Goal: Find specific page/section: Find specific page/section

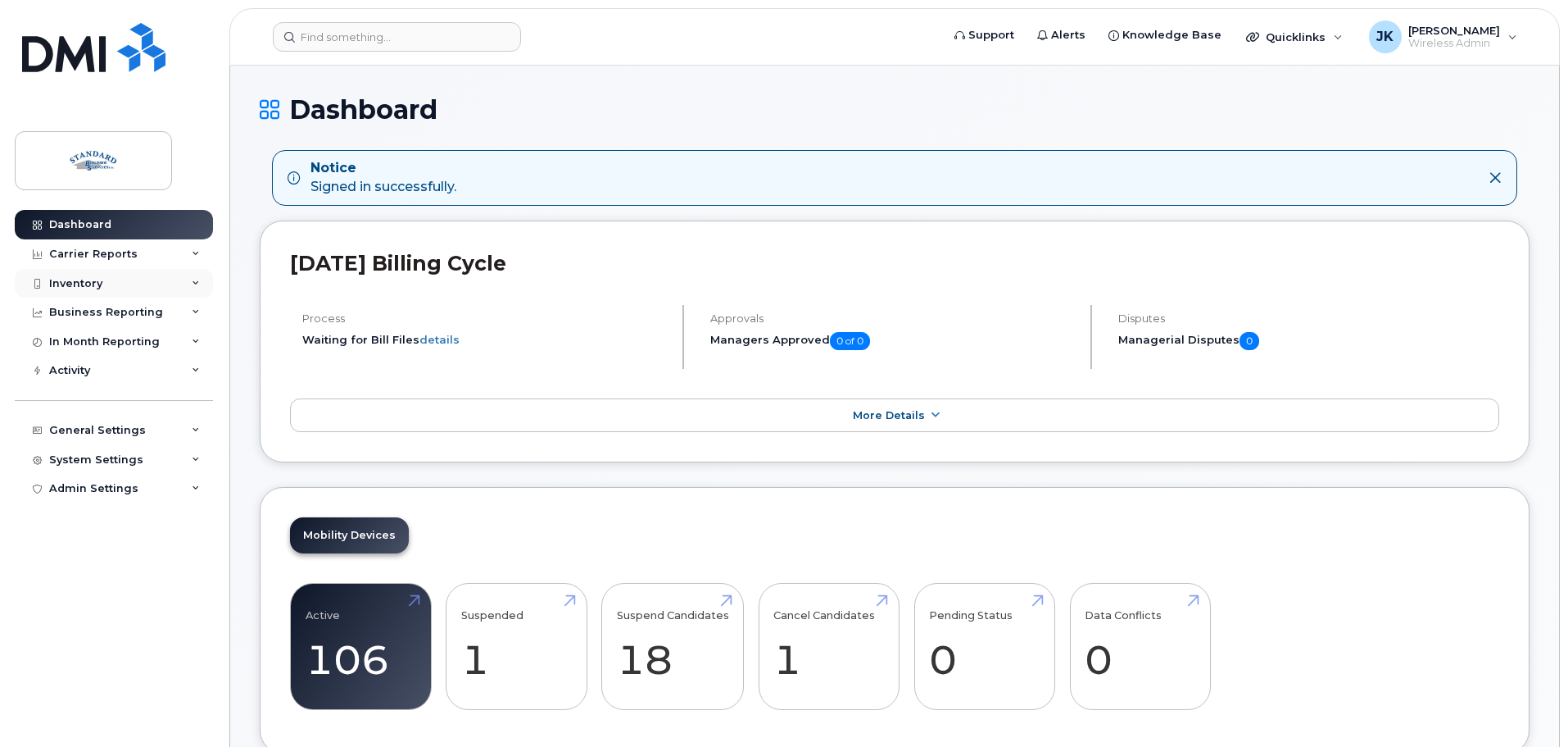
click at [108, 288] on div "Inventory" at bounding box center [114, 284] width 198 height 29
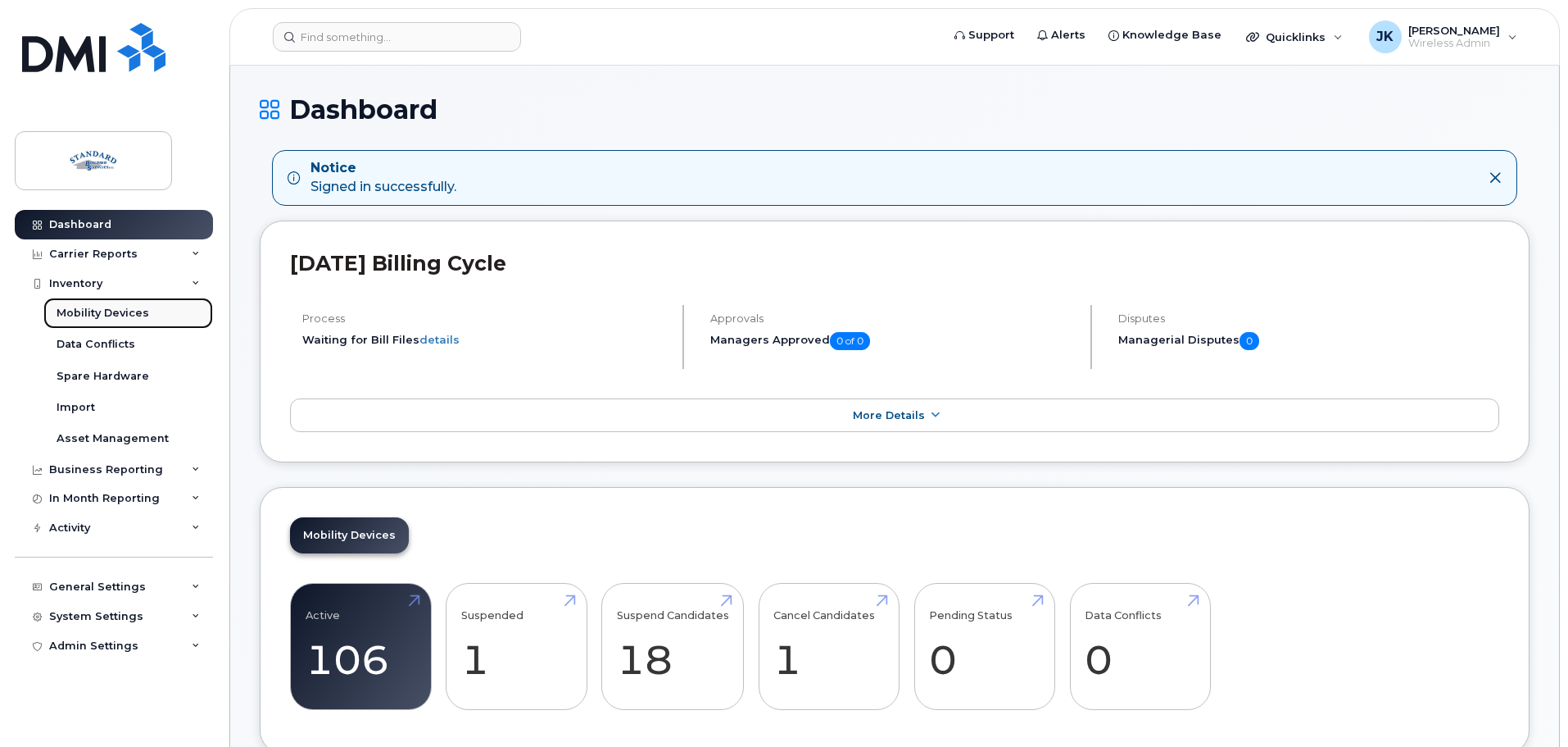
click at [116, 311] on div "Mobility Devices" at bounding box center [103, 313] width 93 height 15
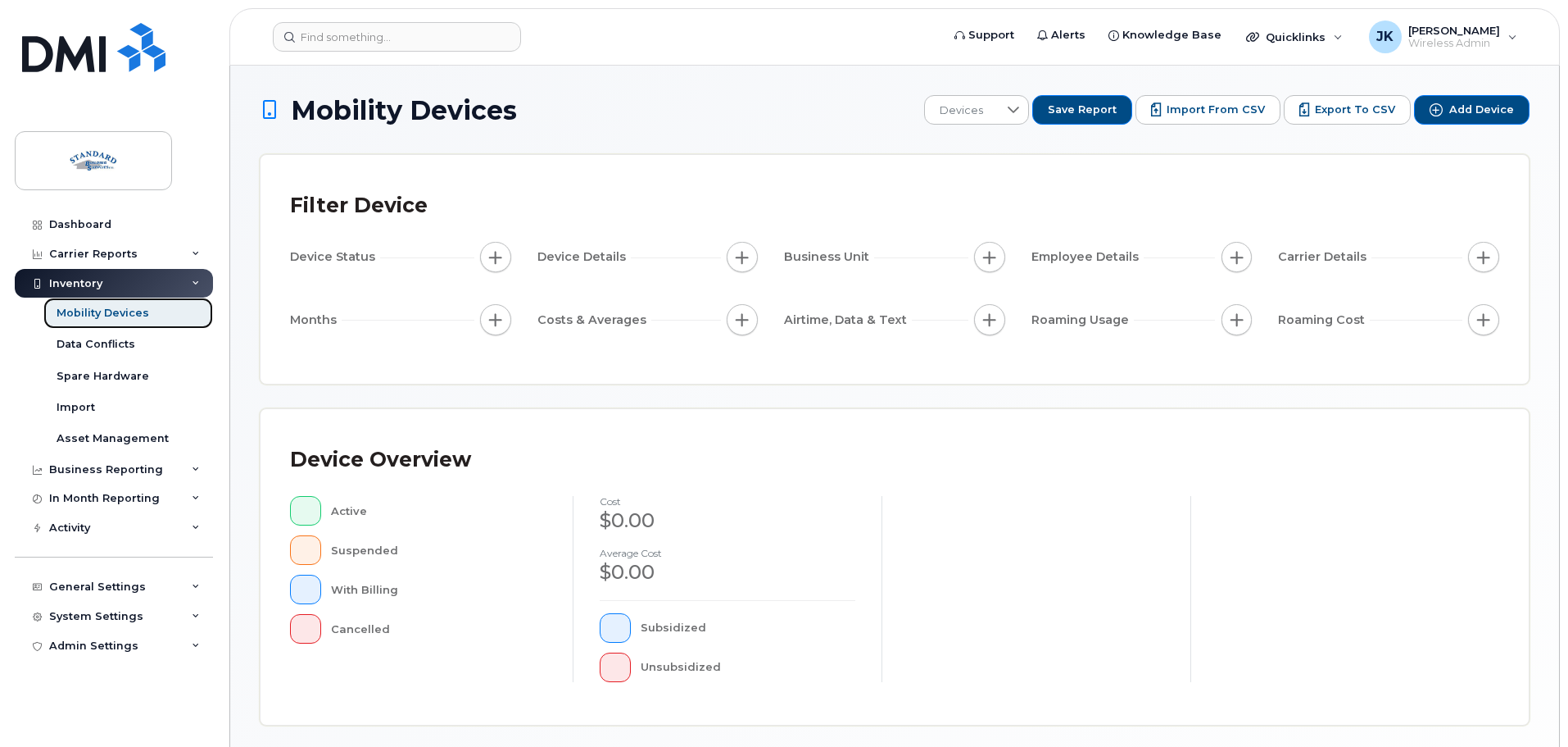
scroll to position [380, 0]
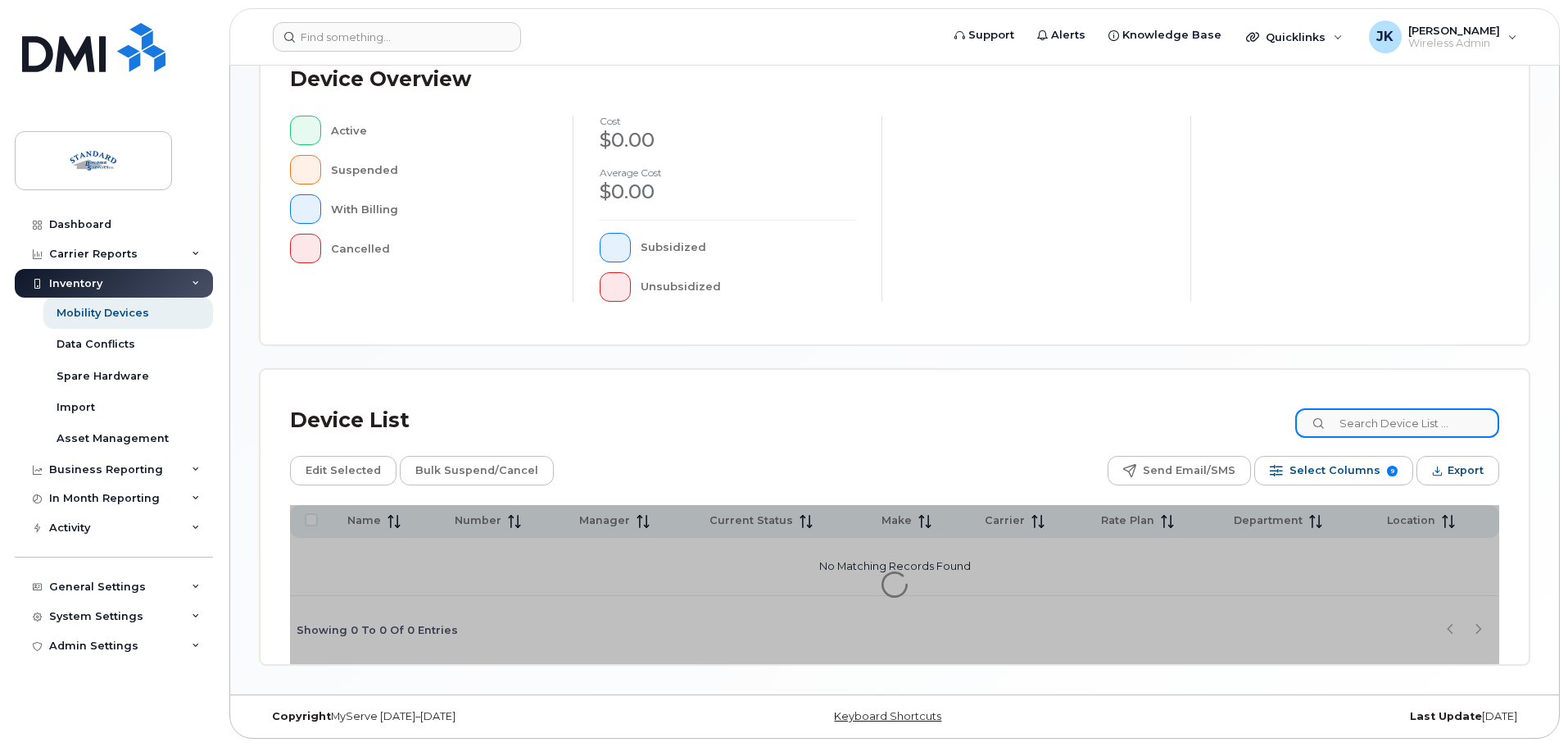
click at [1399, 420] on input at bounding box center [1397, 423] width 204 height 29
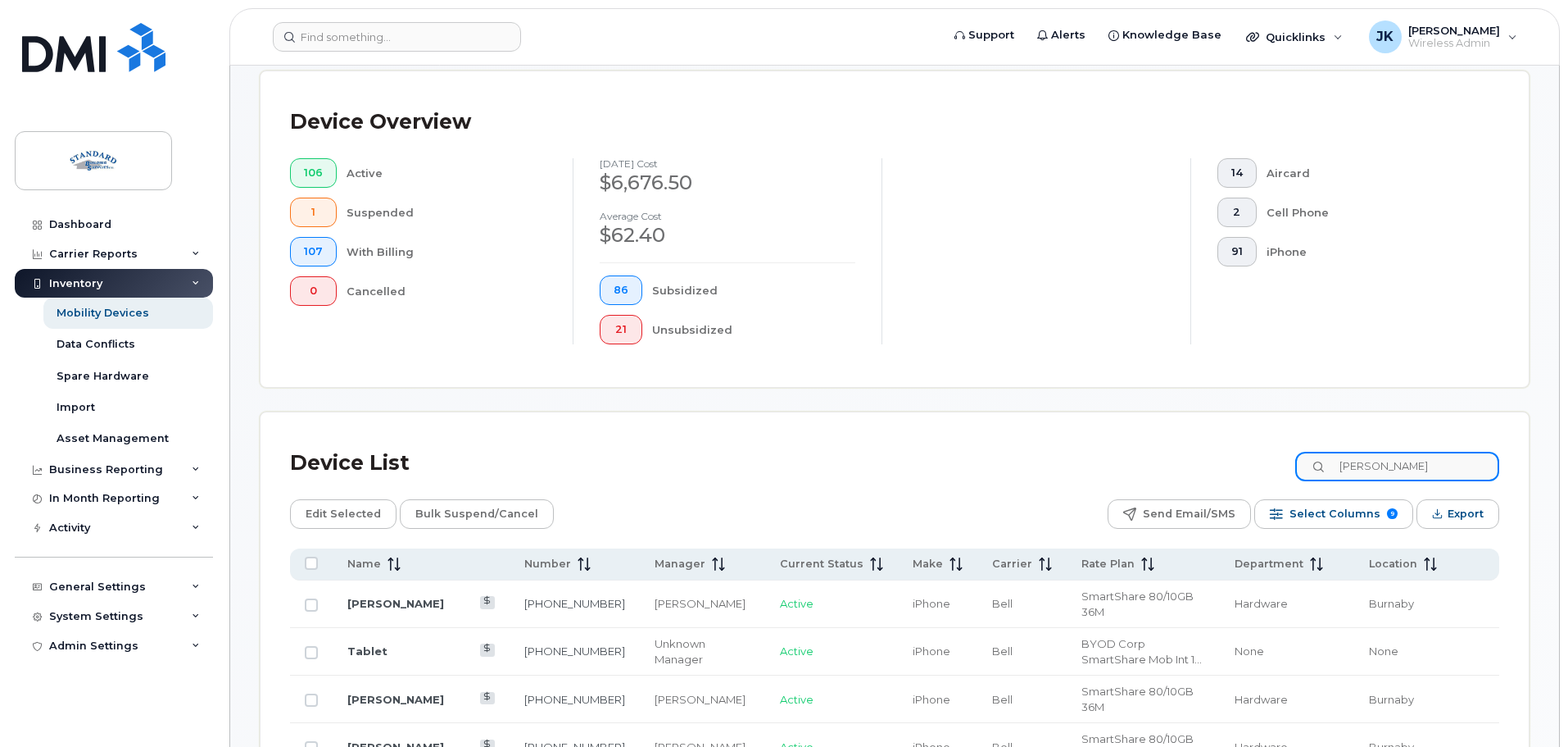
type input "[PERSON_NAME]"
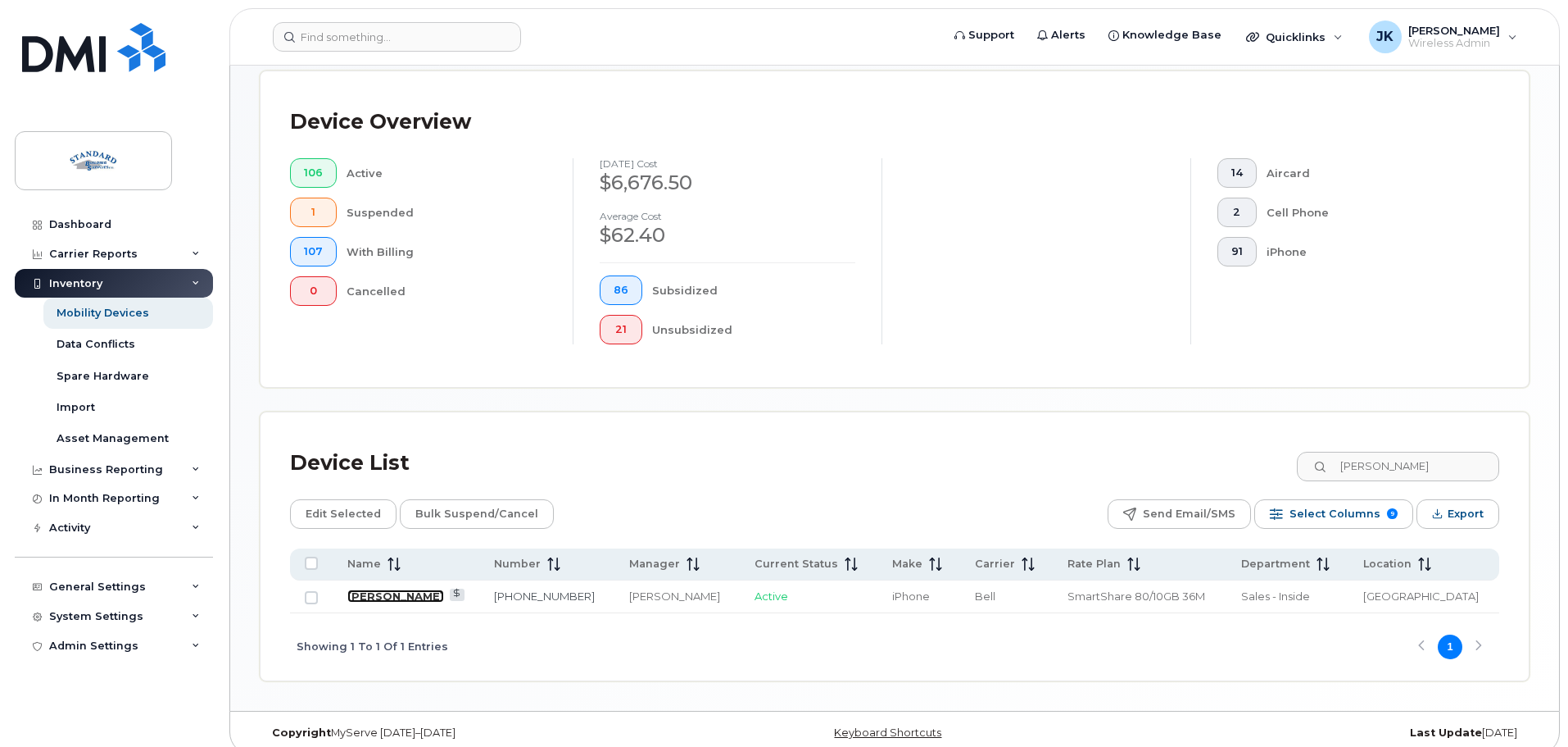
click at [412, 589] on link "[PERSON_NAME]" at bounding box center [395, 595] width 96 height 13
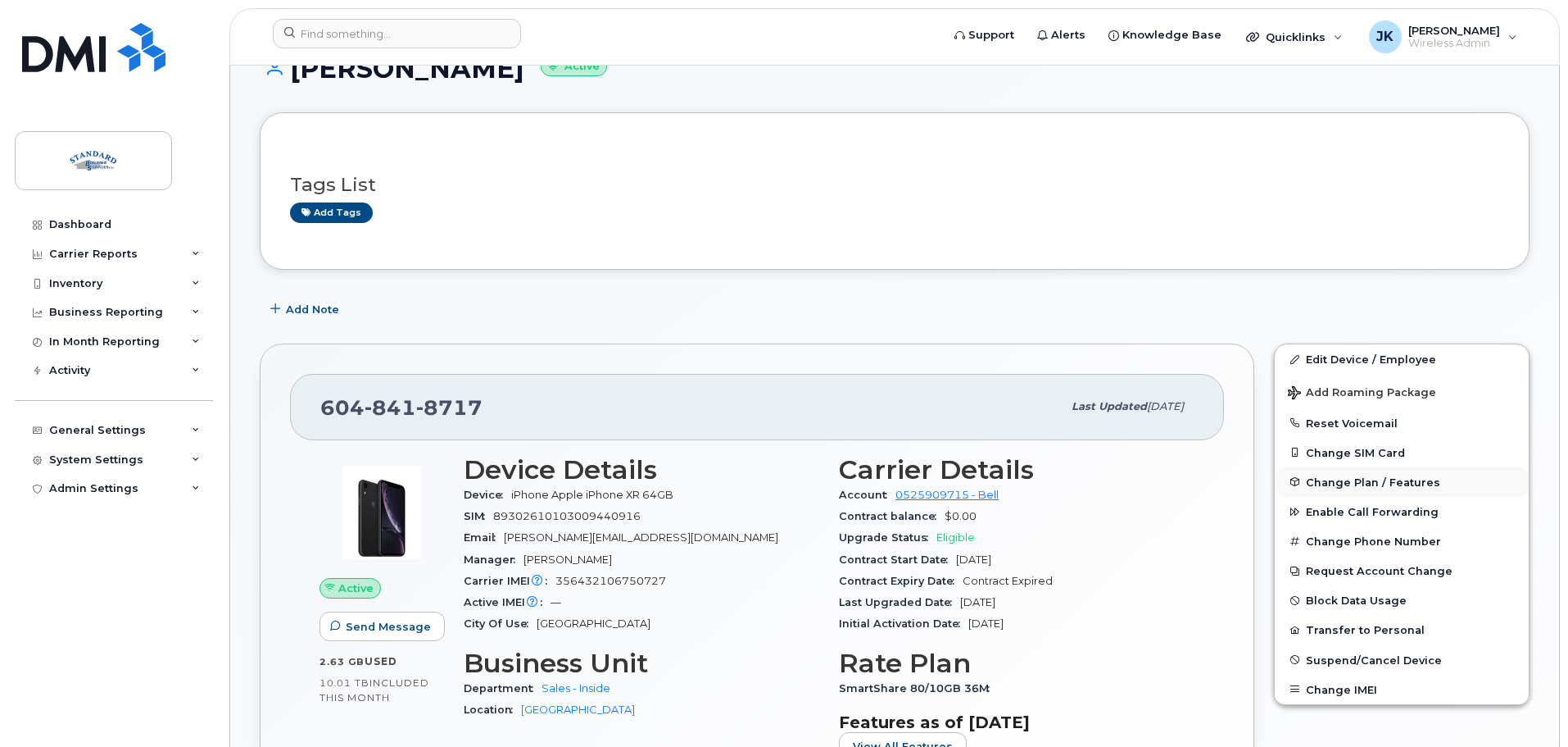
scroll to position [82, 0]
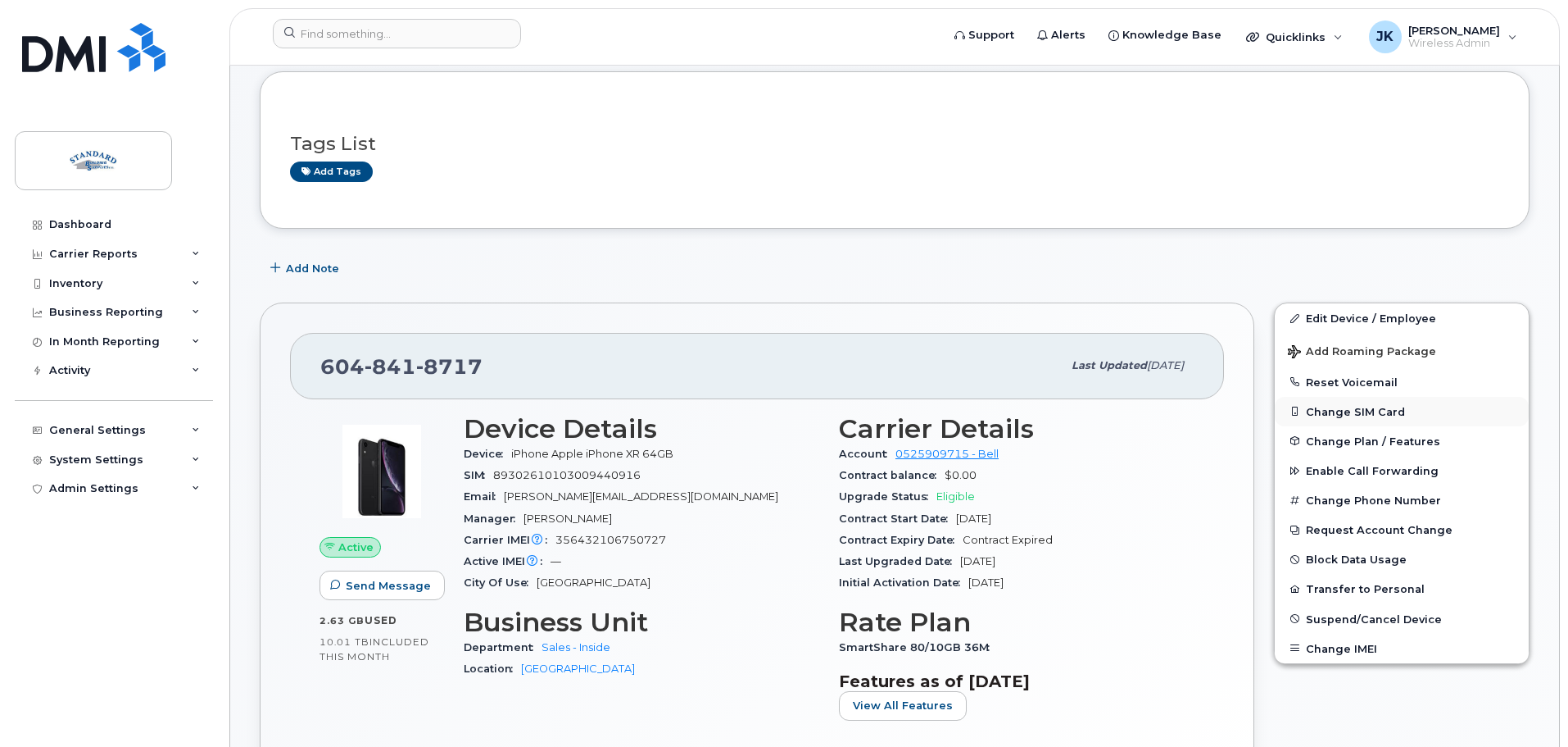
click at [1382, 412] on button "Change SIM Card" at bounding box center [1402, 412] width 254 height 29
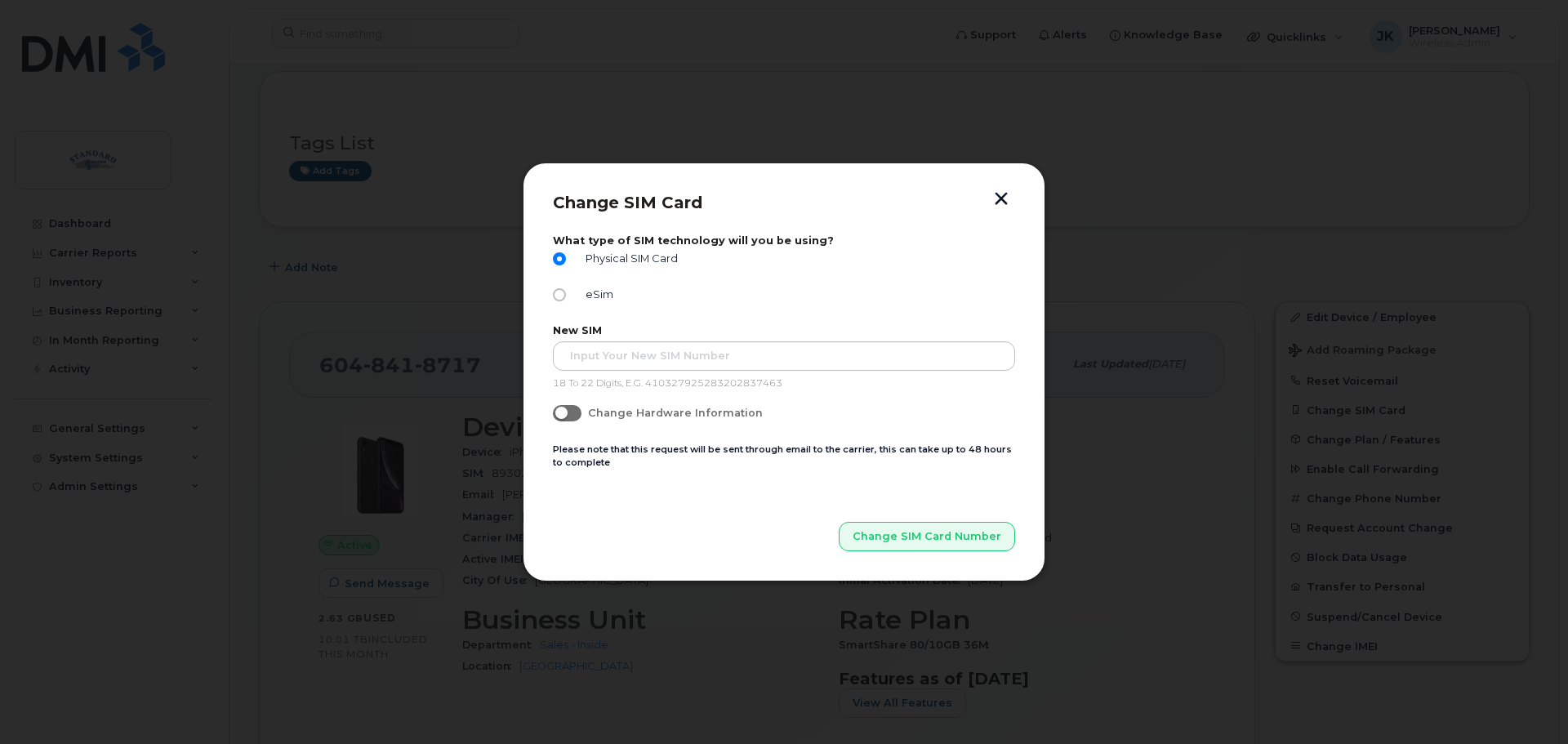
click at [1008, 201] on button "button" at bounding box center [1000, 200] width 25 height 17
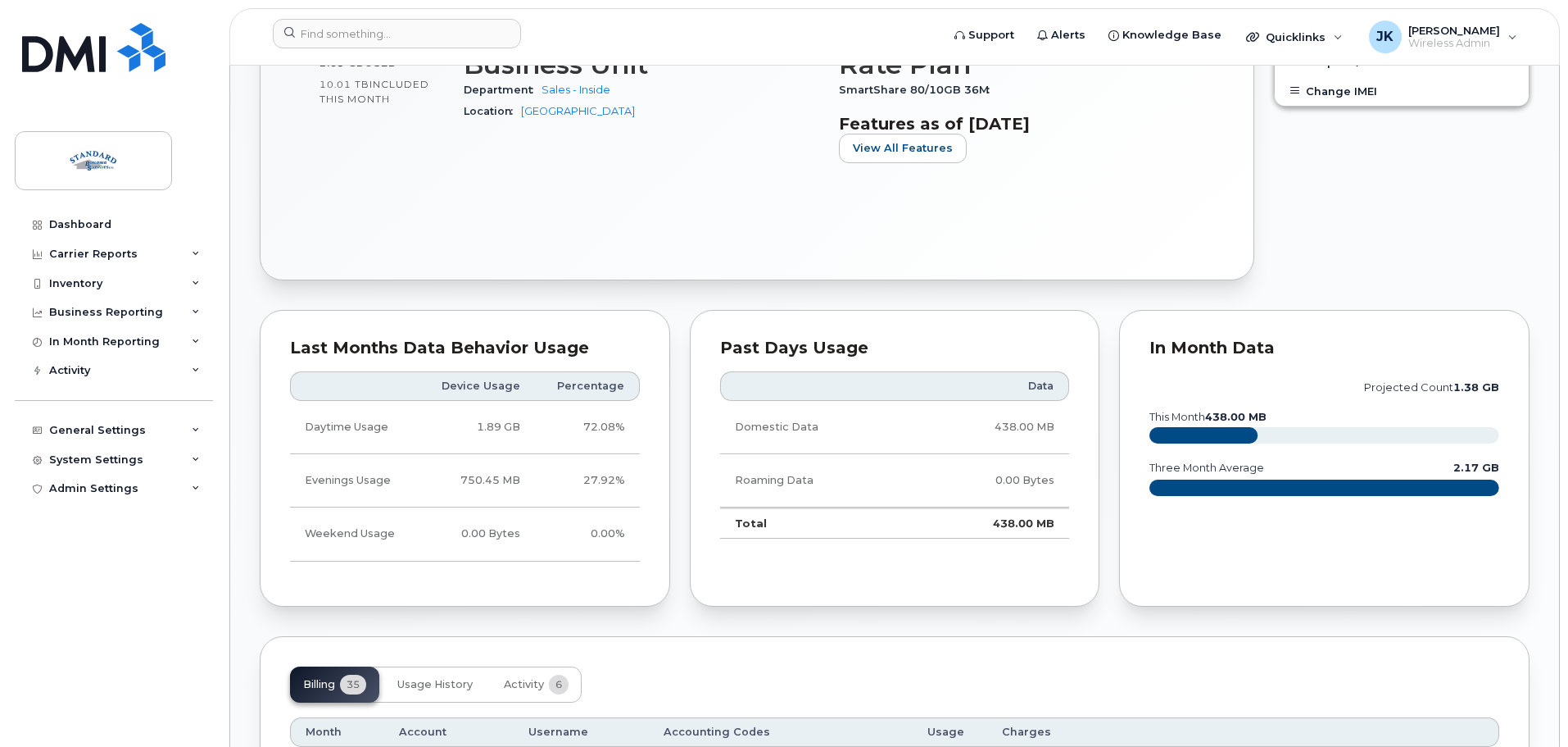
scroll to position [246, 0]
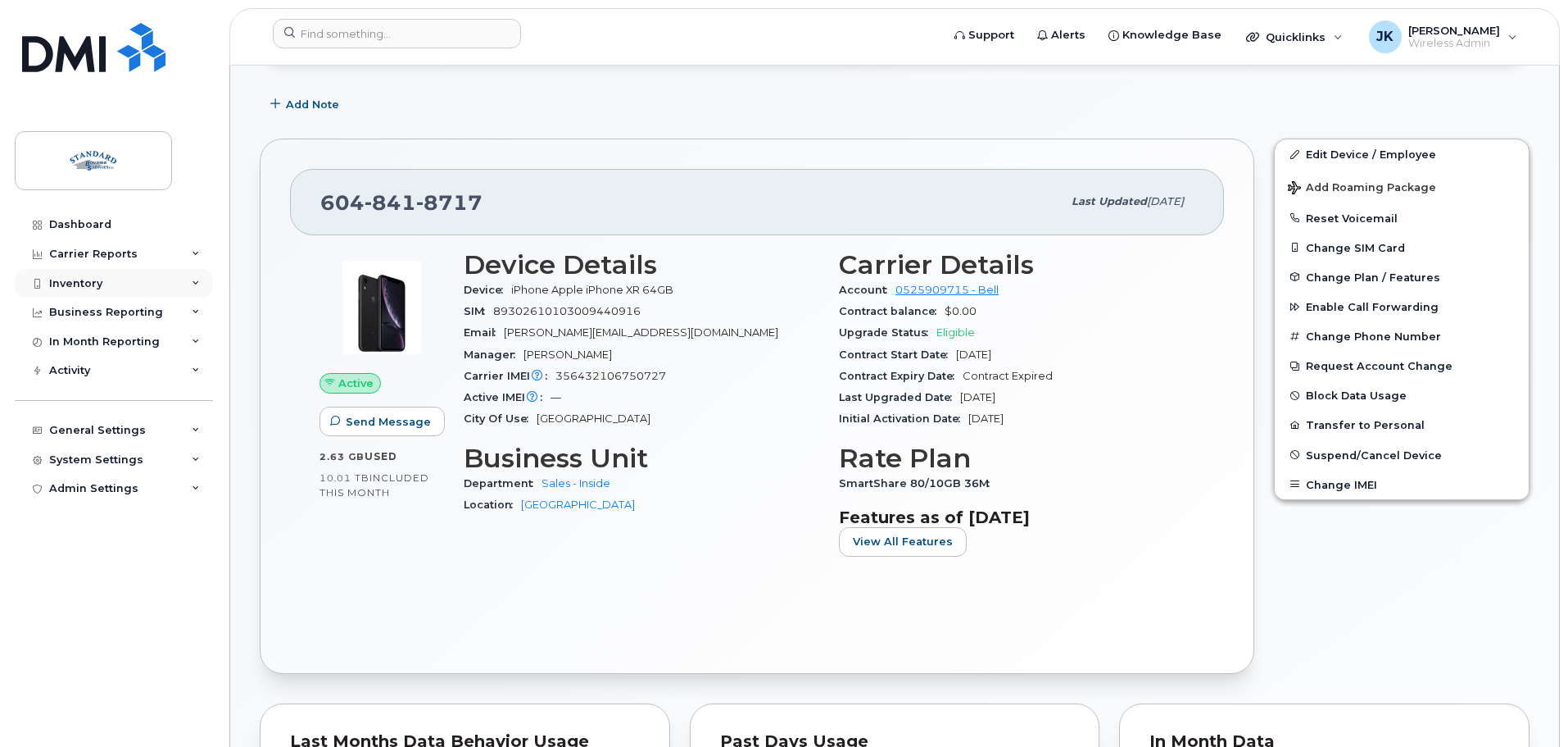
click at [135, 289] on div "Inventory" at bounding box center [114, 284] width 198 height 29
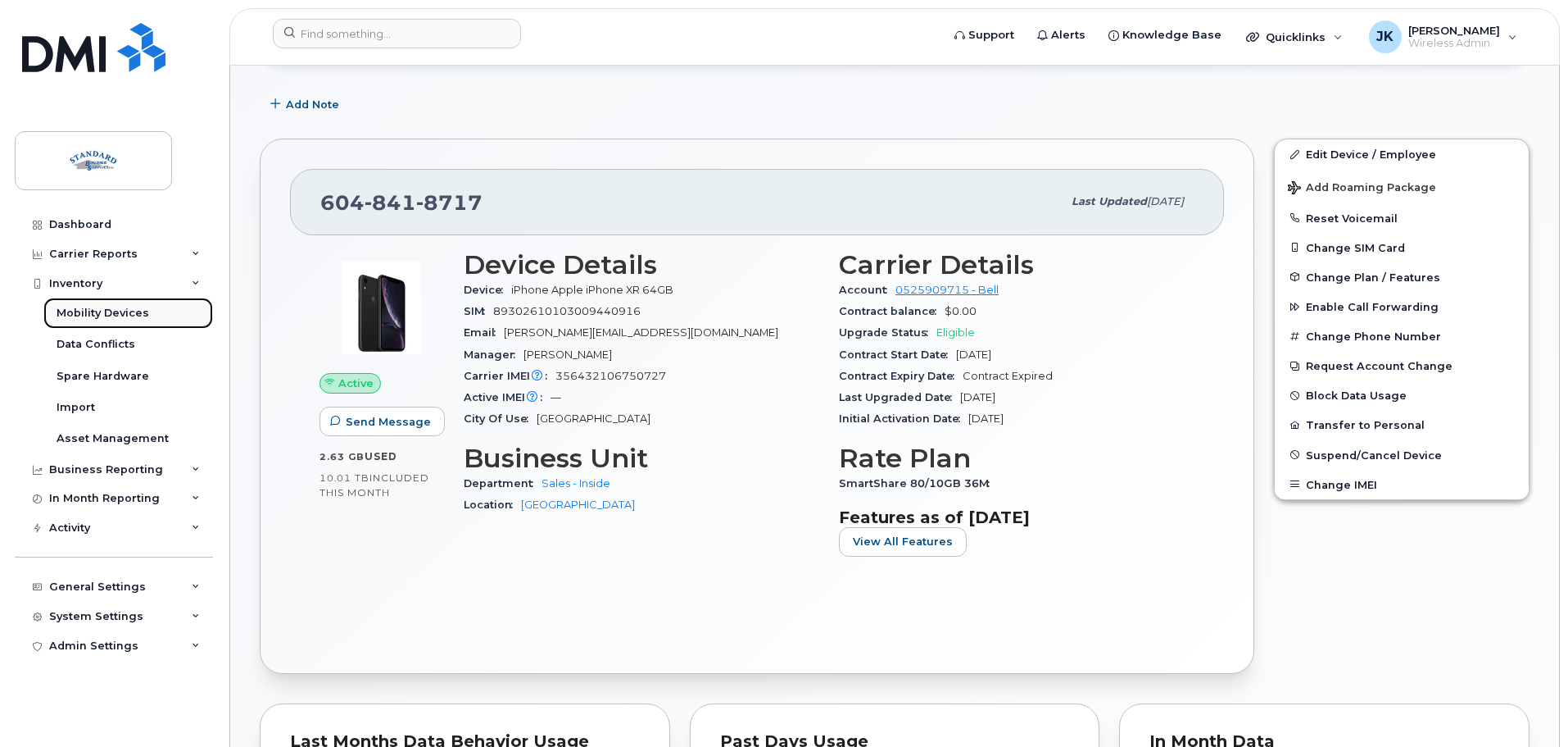
click at [139, 315] on div "Mobility Devices" at bounding box center [103, 313] width 93 height 15
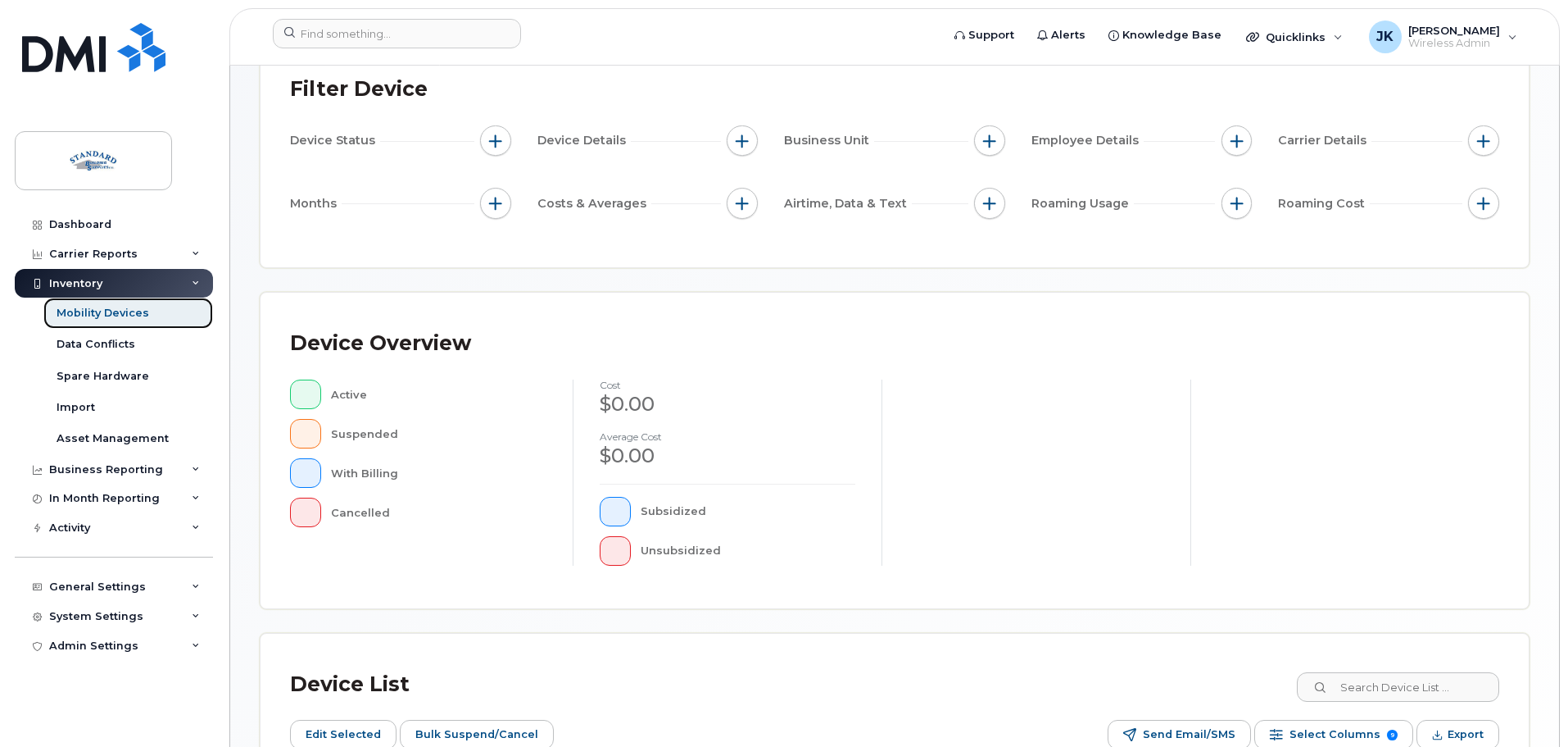
scroll to position [328, 0]
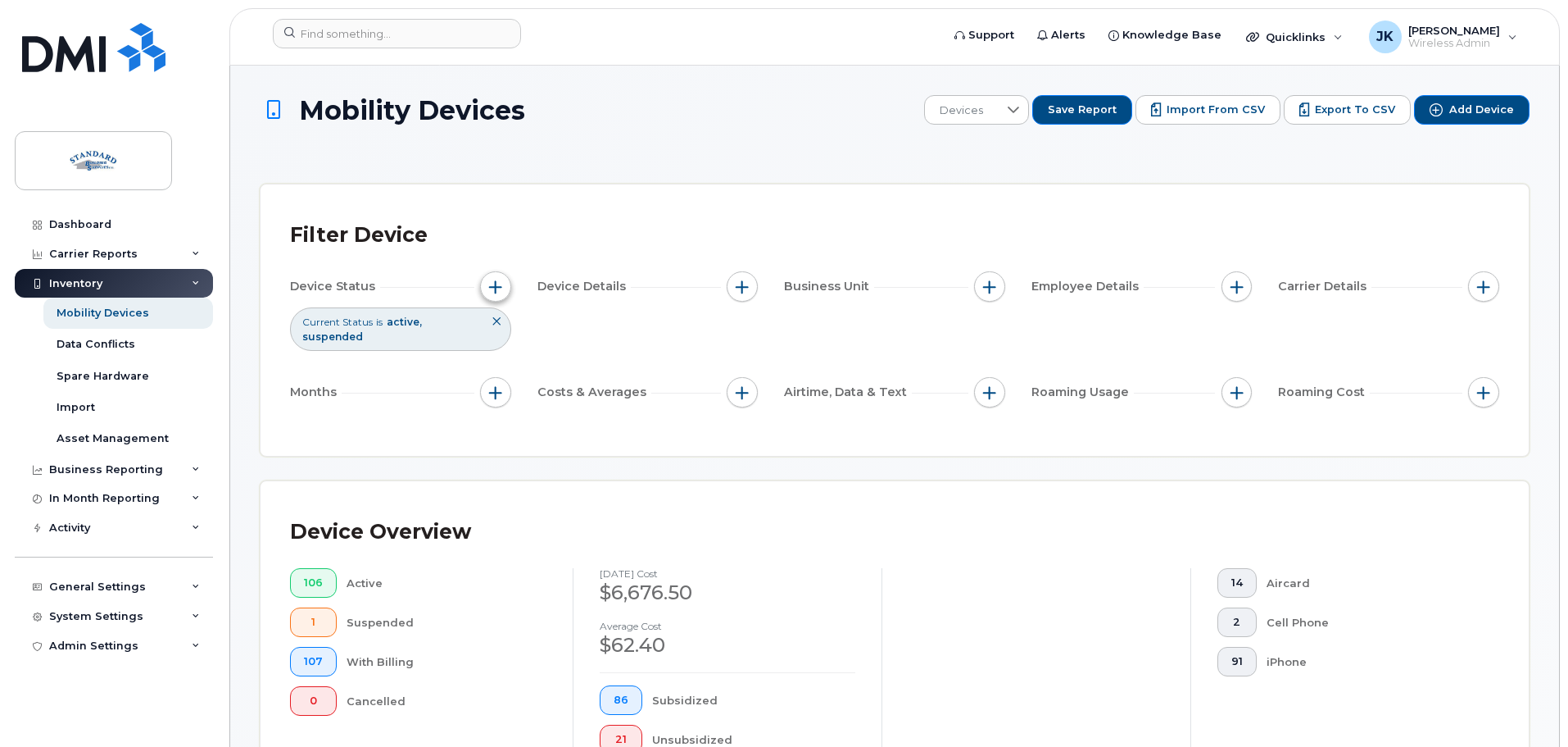
click at [499, 284] on span "button" at bounding box center [495, 287] width 13 height 13
click at [498, 285] on span "button" at bounding box center [495, 287] width 13 height 13
click at [495, 285] on span "button" at bounding box center [495, 287] width 13 height 13
click at [496, 287] on span "button" at bounding box center [495, 287] width 13 height 13
click at [1482, 285] on span "button" at bounding box center [1483, 287] width 13 height 13
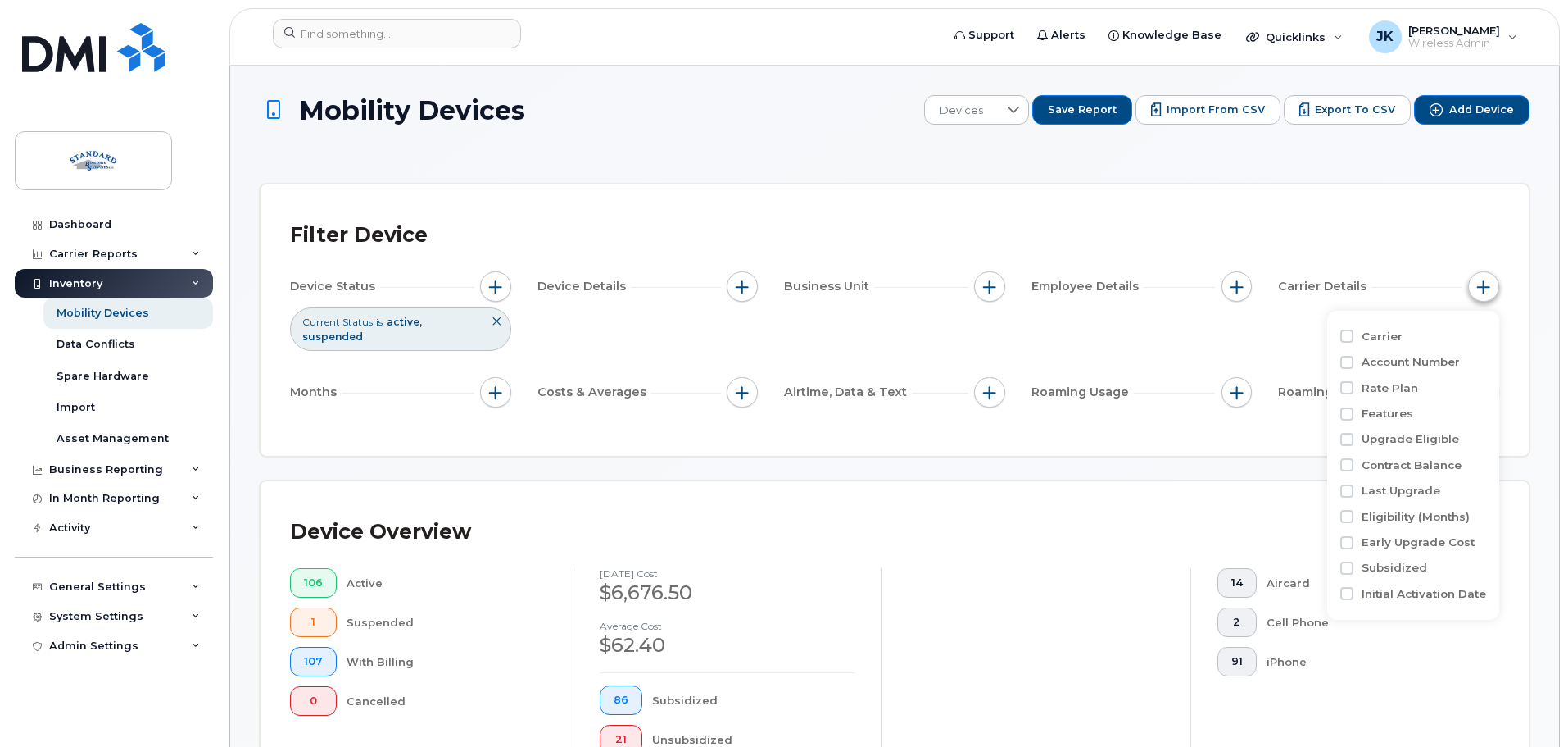
click at [1482, 285] on span "button" at bounding box center [1483, 287] width 13 height 13
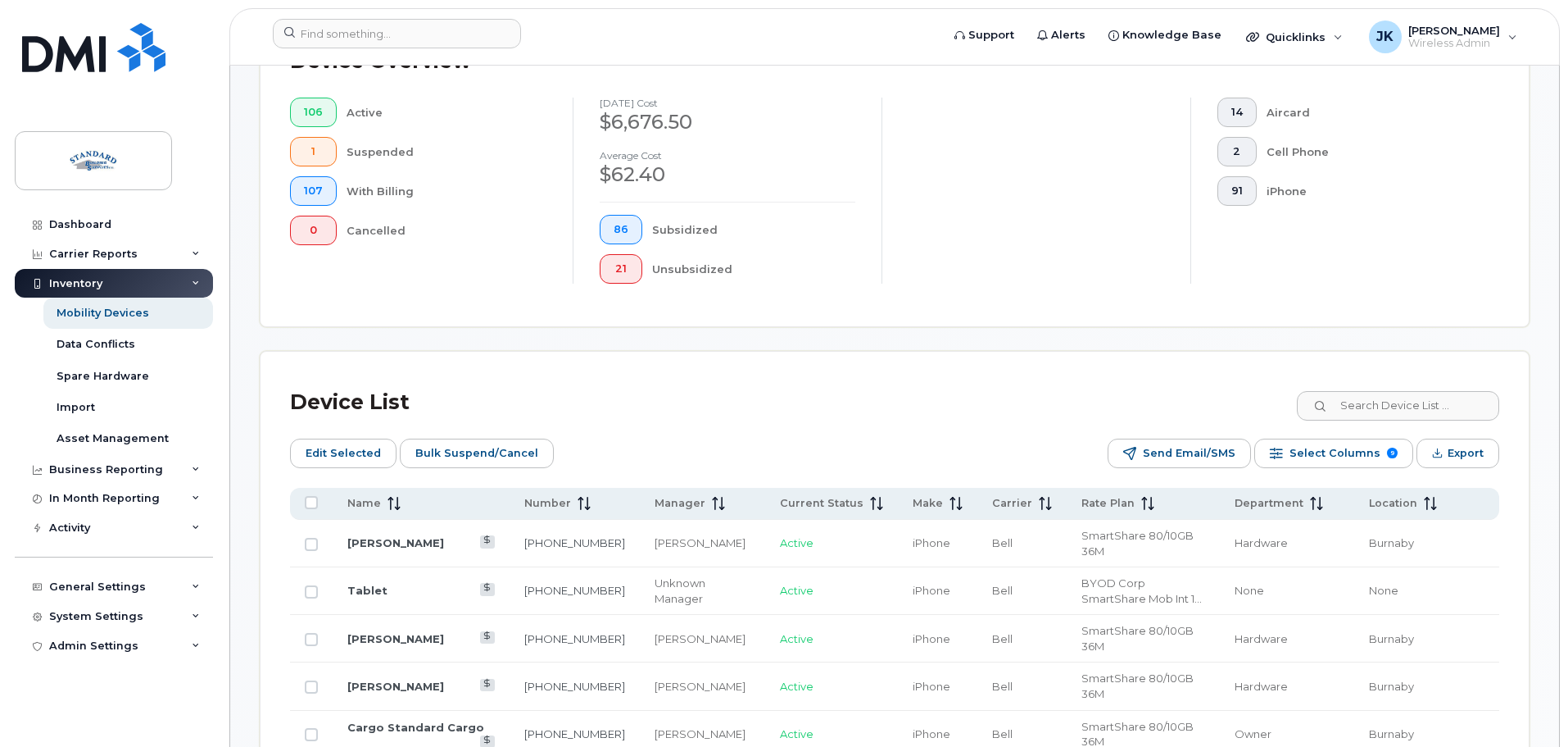
scroll to position [573, 0]
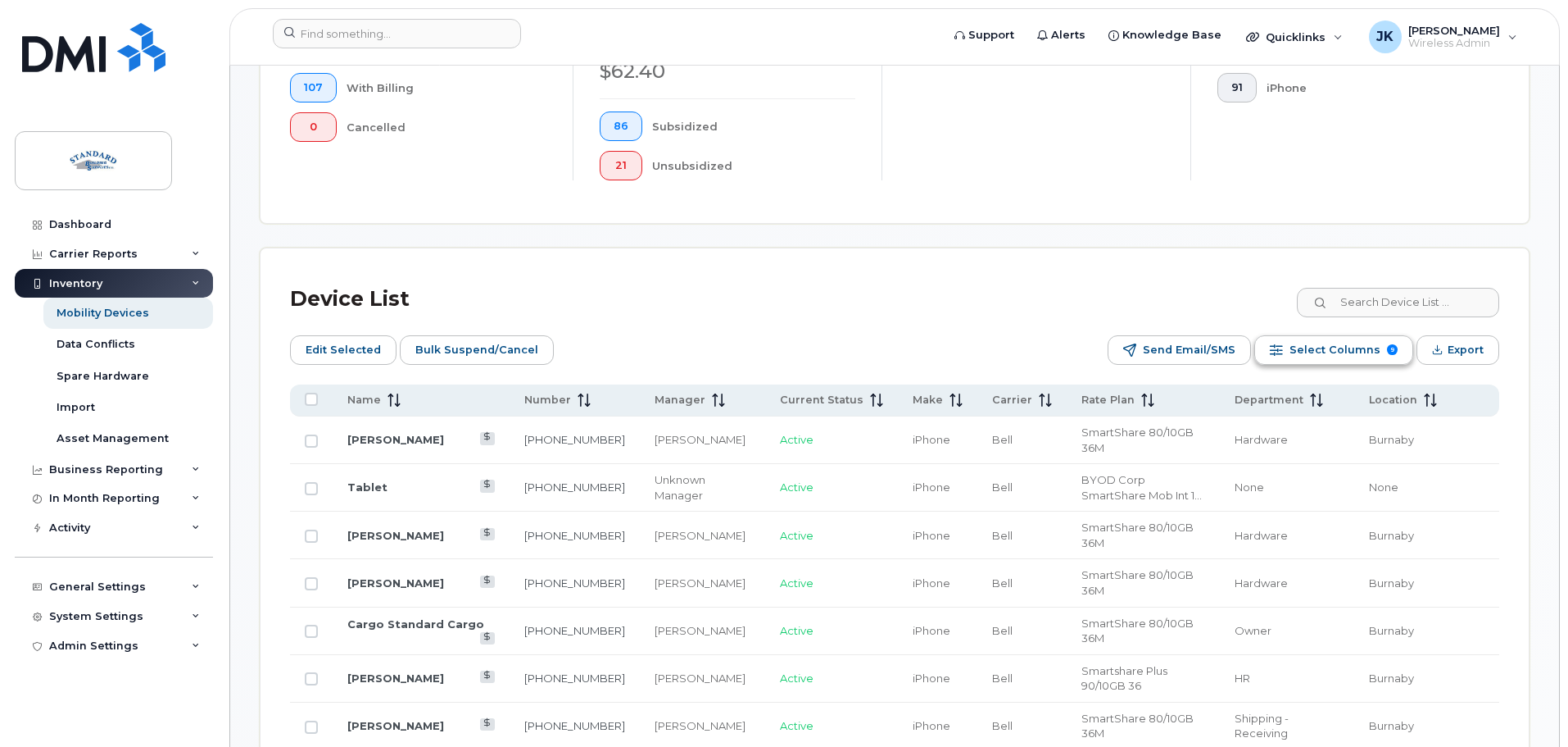
click at [1302, 337] on span "Select Columns" at bounding box center [1335, 349] width 91 height 25
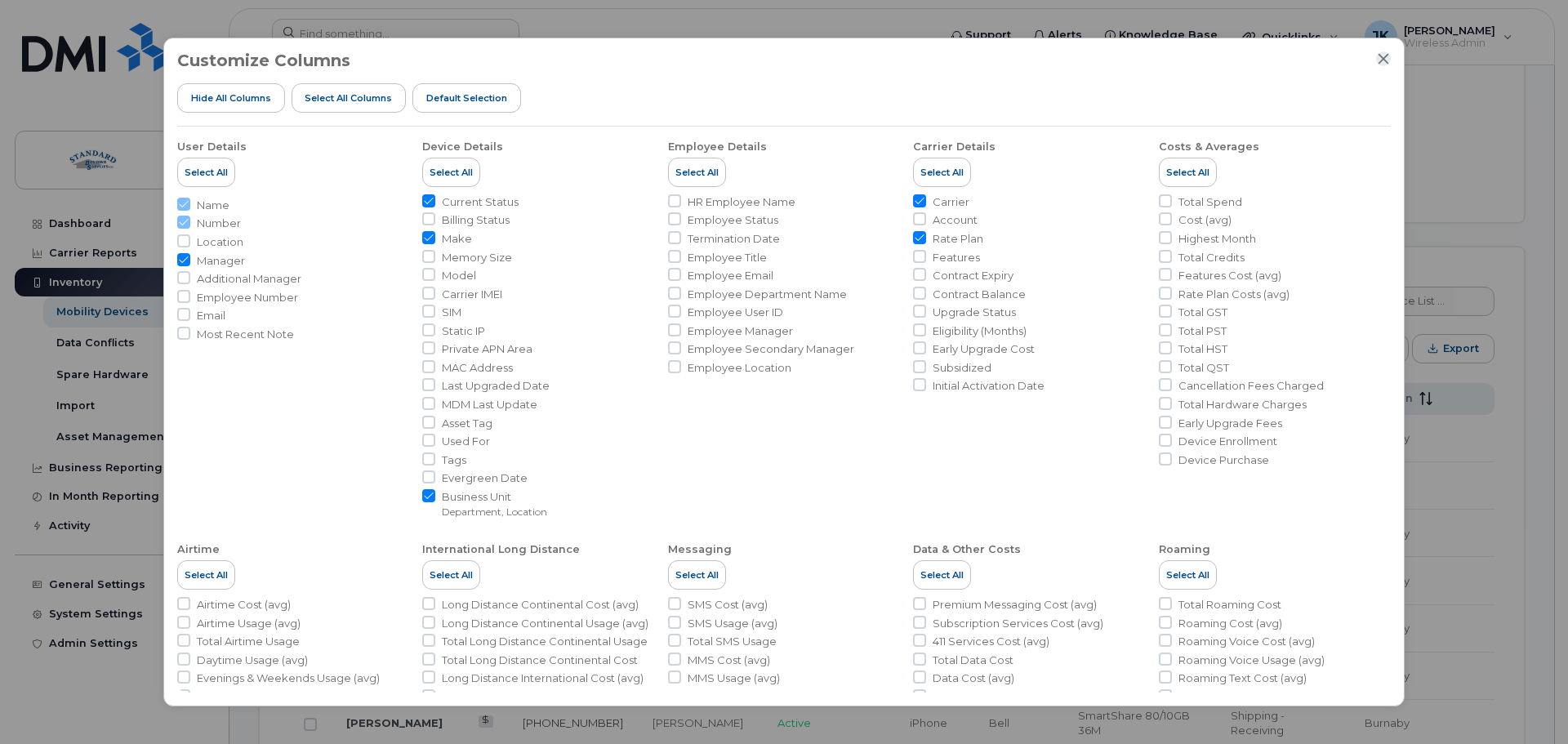
click at [1385, 59] on icon "Close" at bounding box center [1384, 59] width 11 height 11
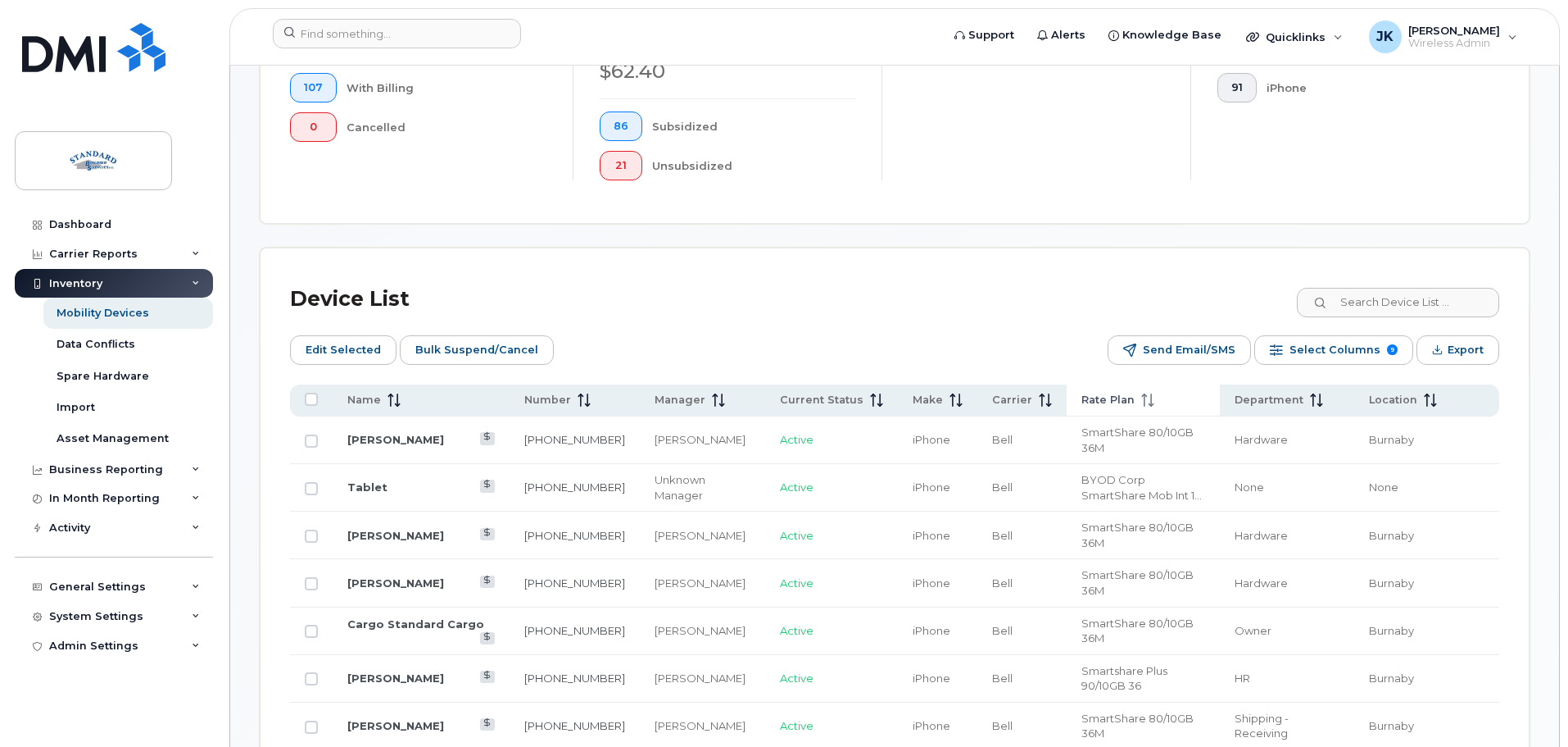
click at [1155, 392] on div "Rate Plan" at bounding box center [1143, 400] width 124 height 15
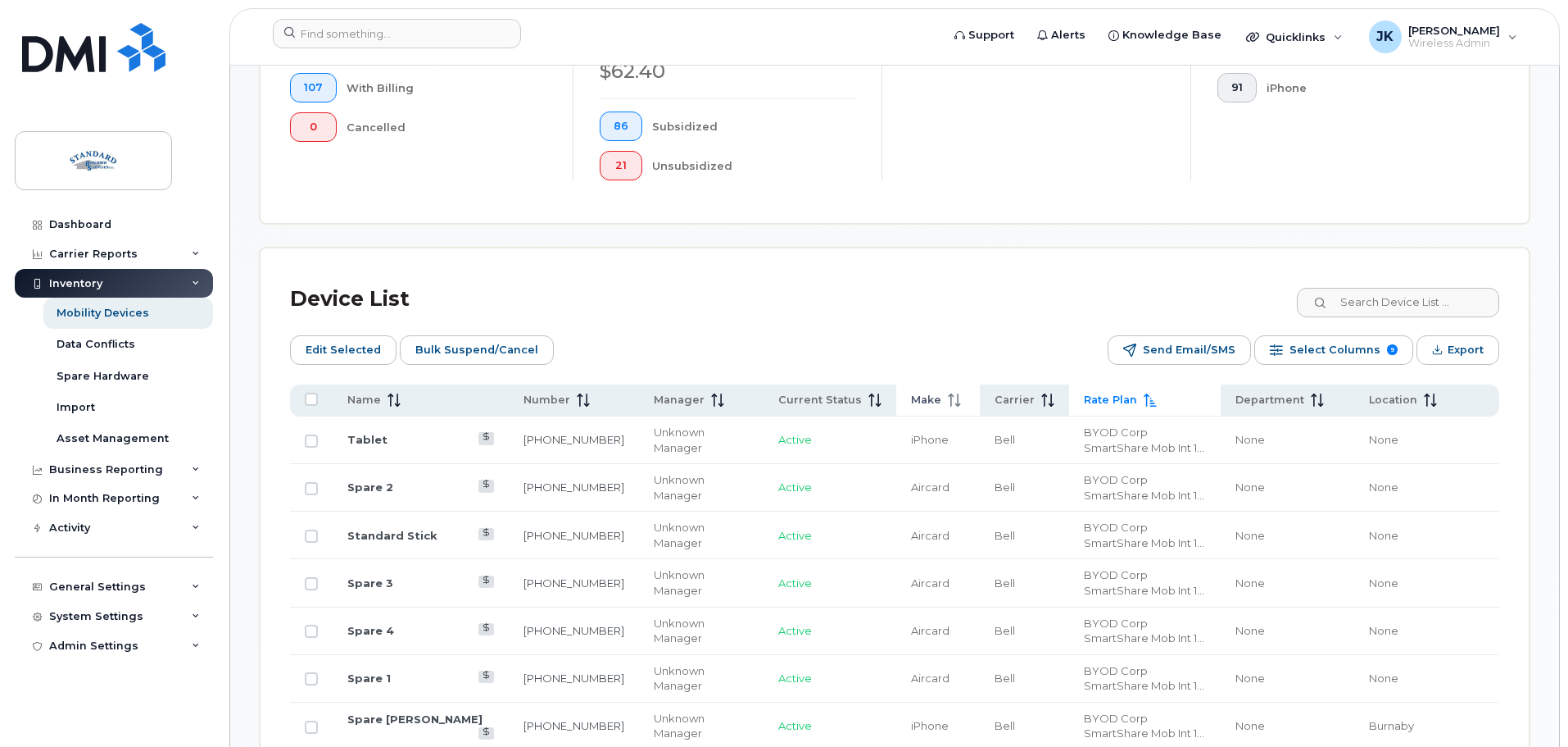
click at [904, 384] on th "Make" at bounding box center [938, 400] width 83 height 32
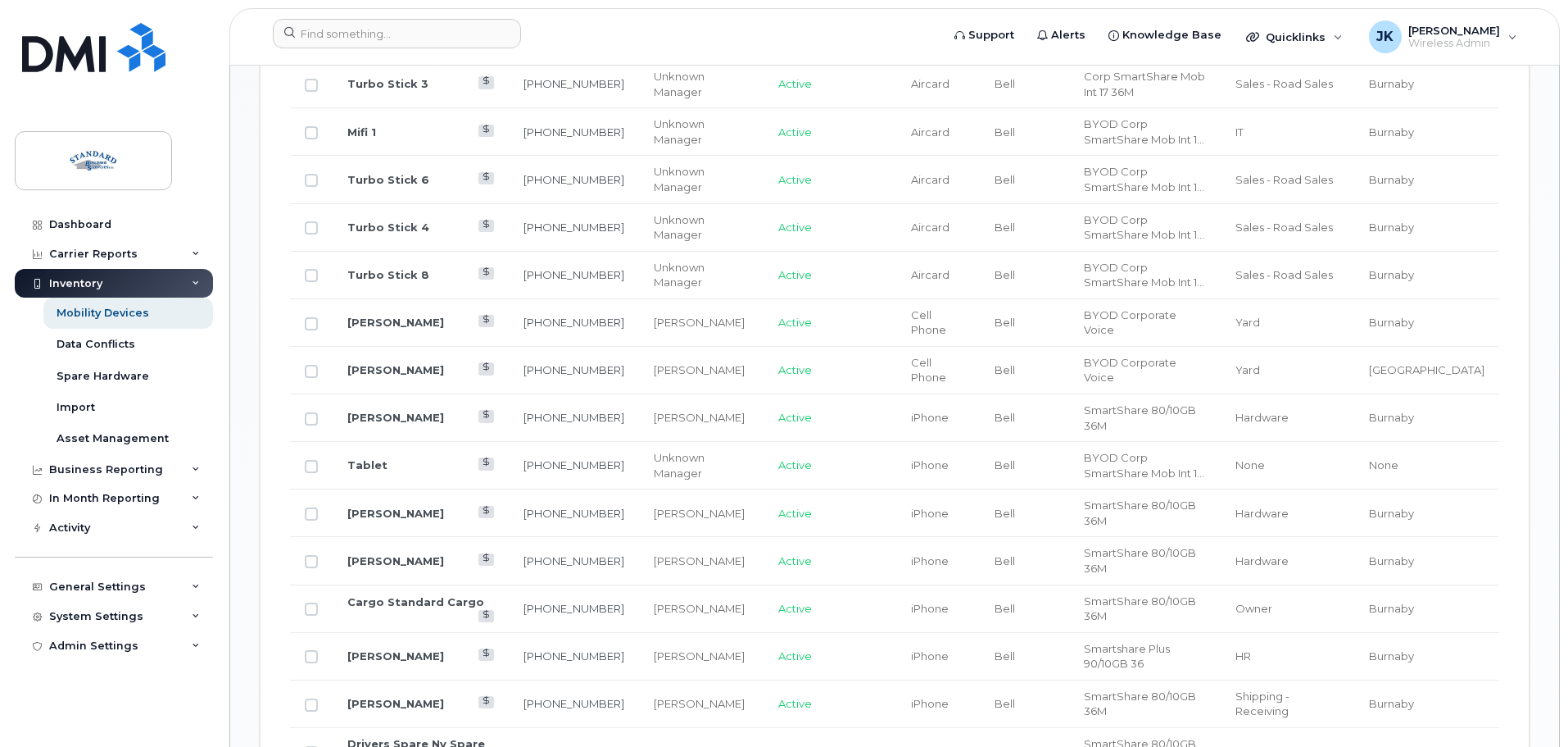
scroll to position [1557, 0]
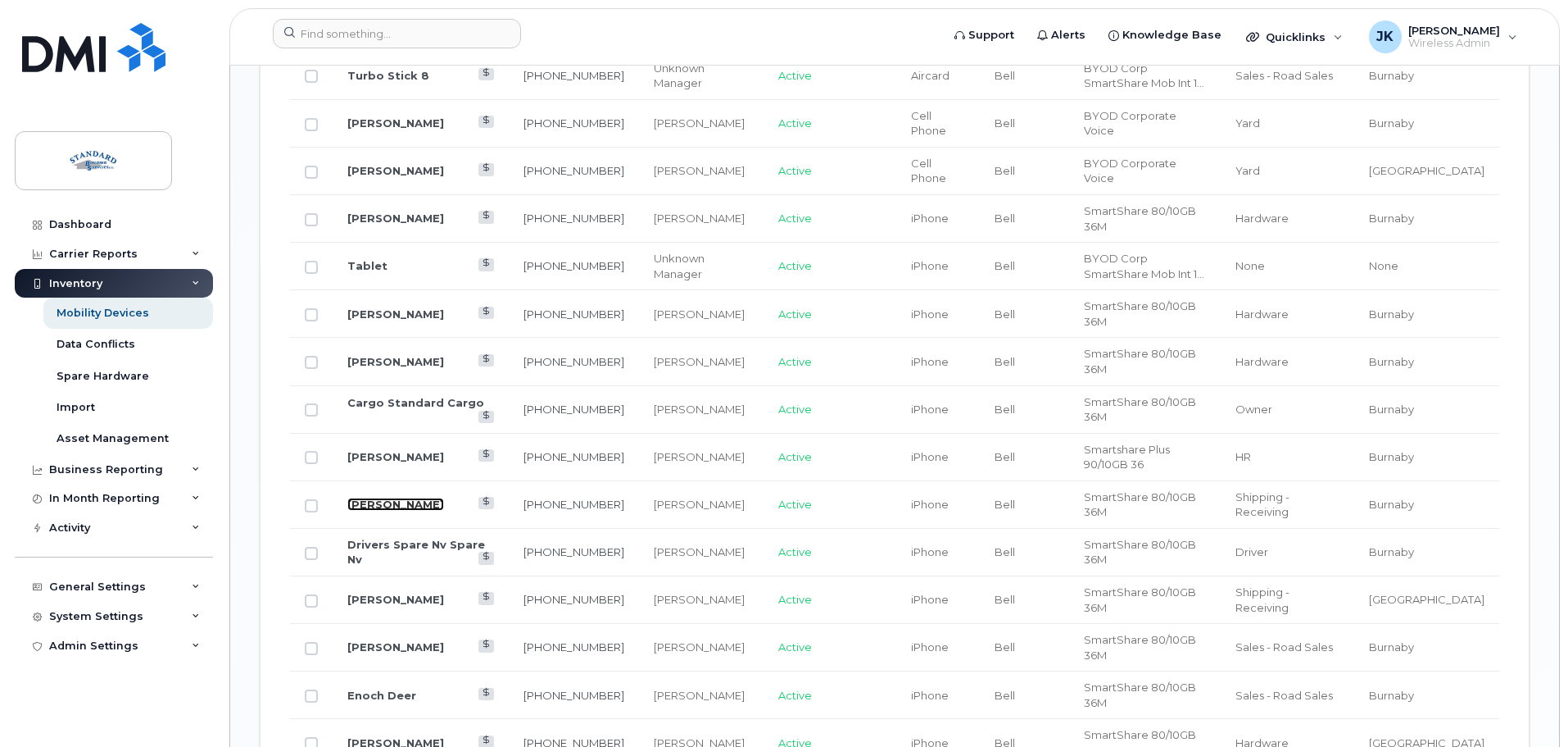
click at [372, 497] on link "[PERSON_NAME]" at bounding box center [395, 504] width 96 height 13
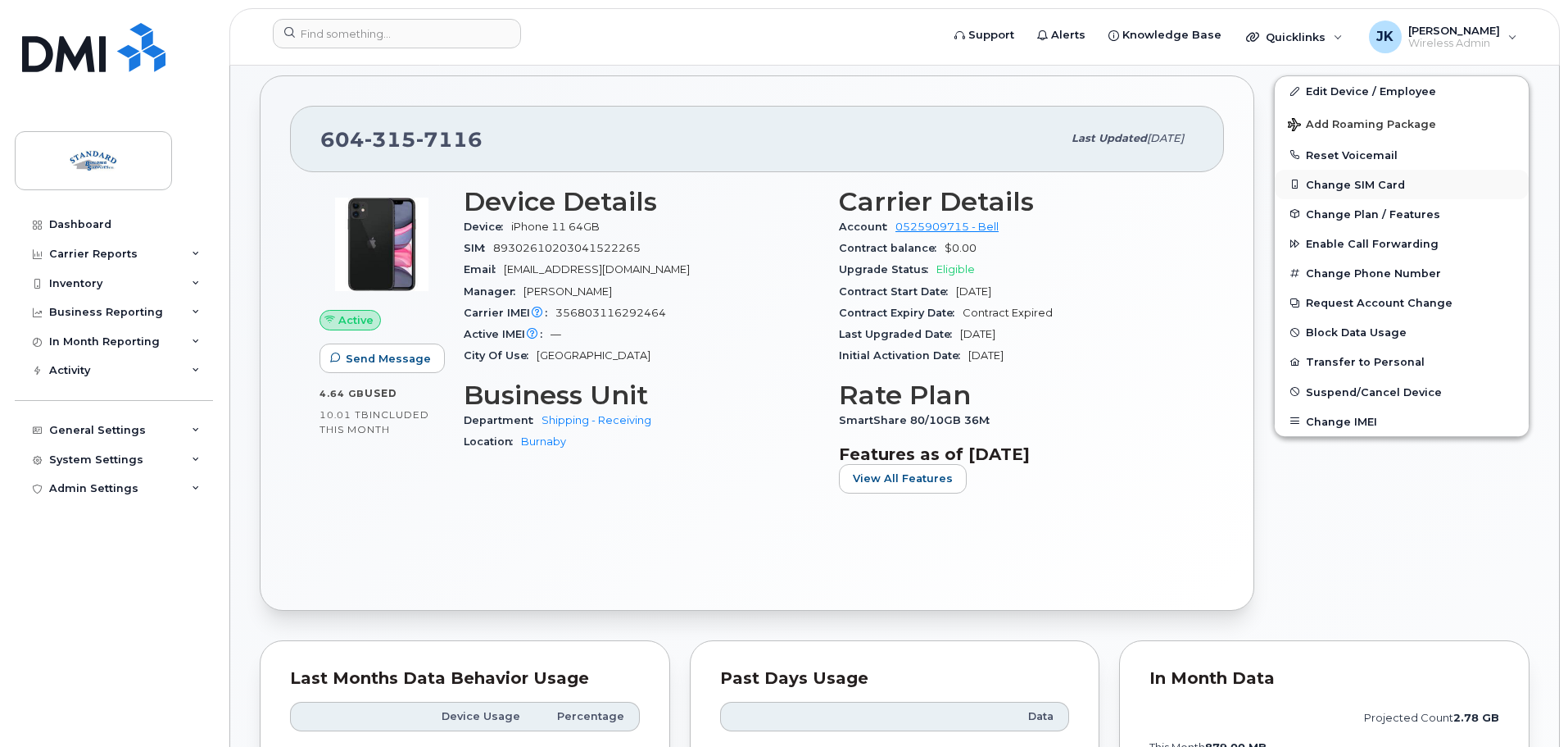
scroll to position [246, 0]
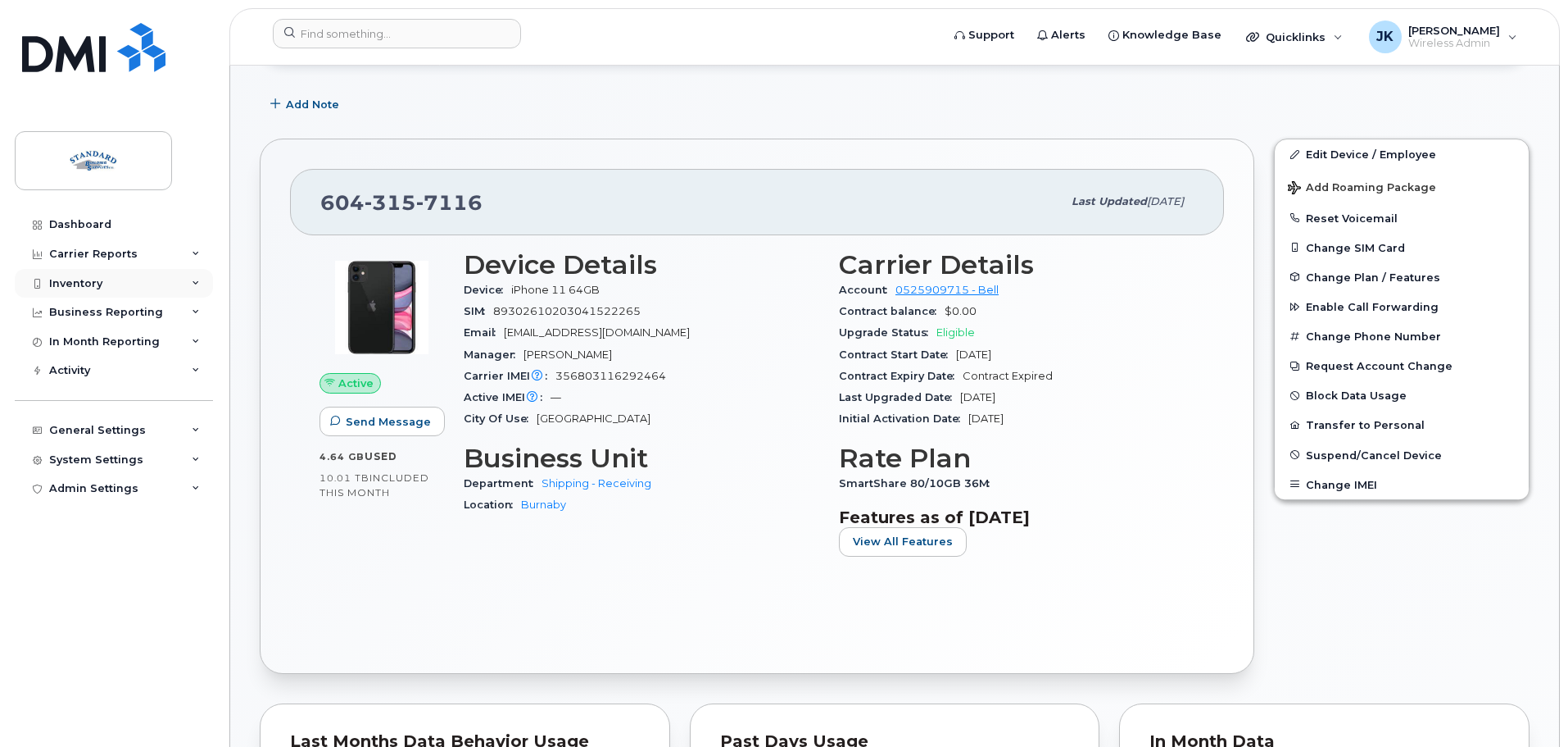
click at [110, 278] on div "Inventory" at bounding box center [114, 284] width 198 height 29
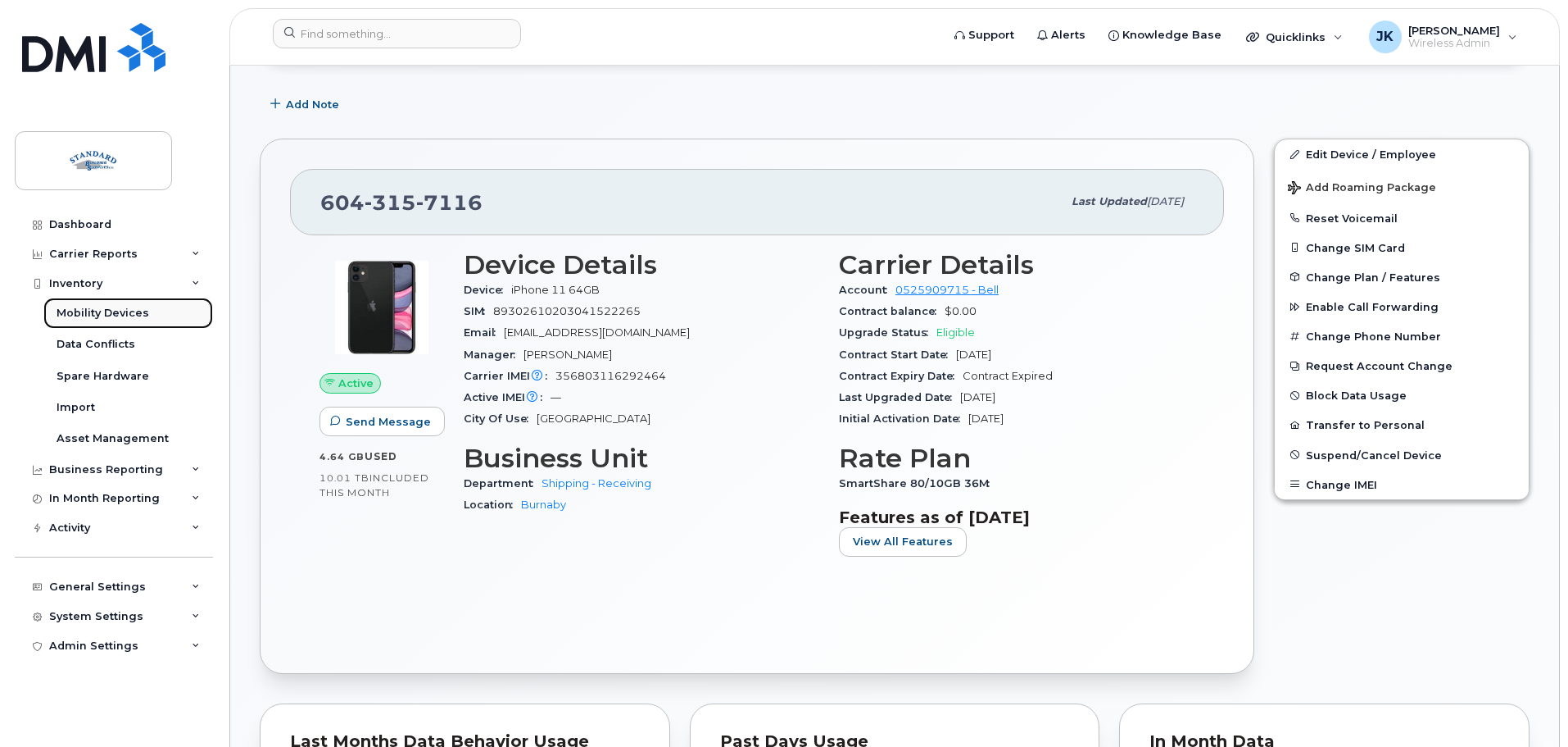
click at [114, 314] on div "Mobility Devices" at bounding box center [103, 313] width 93 height 15
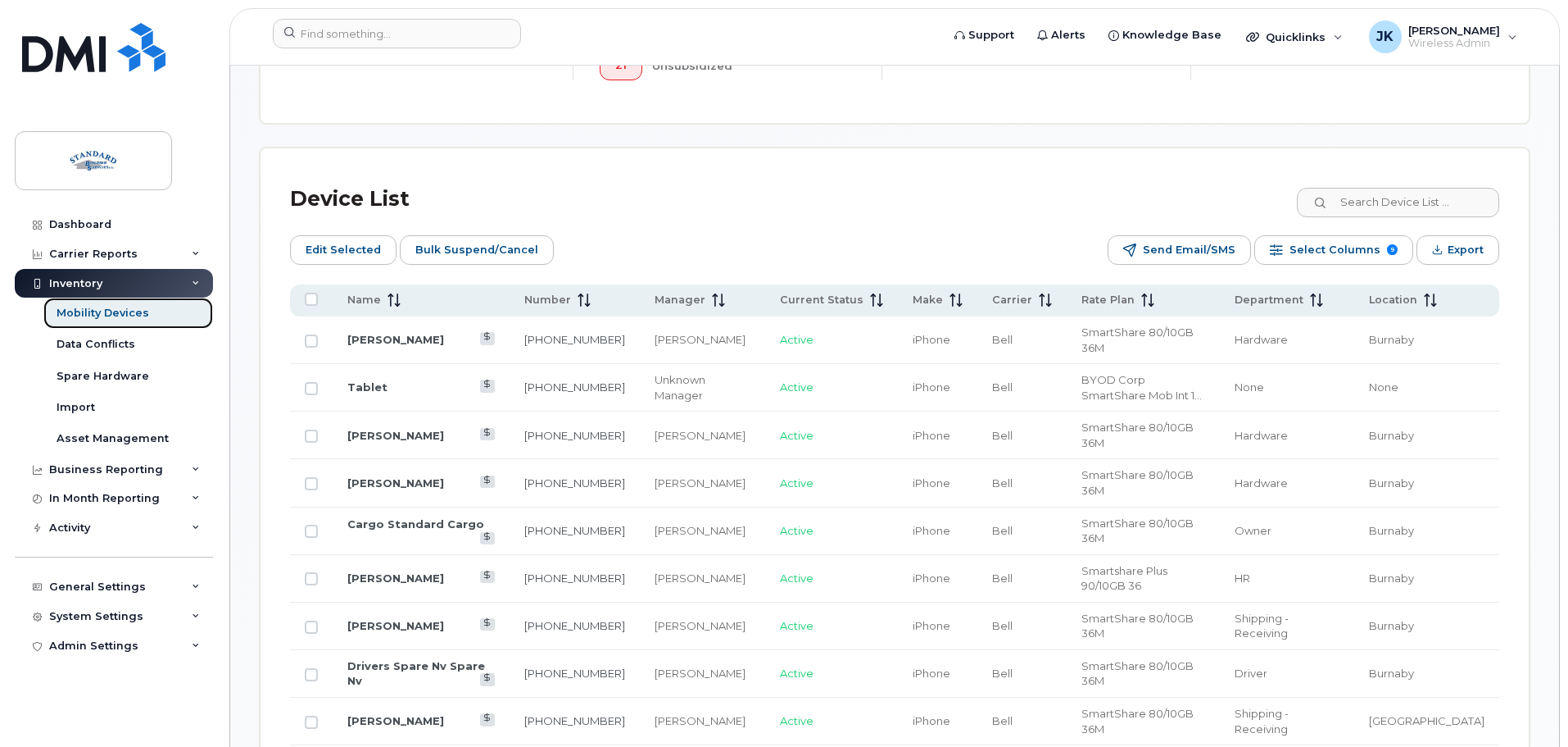
scroll to position [903, 0]
